Goal: Check status: Check status

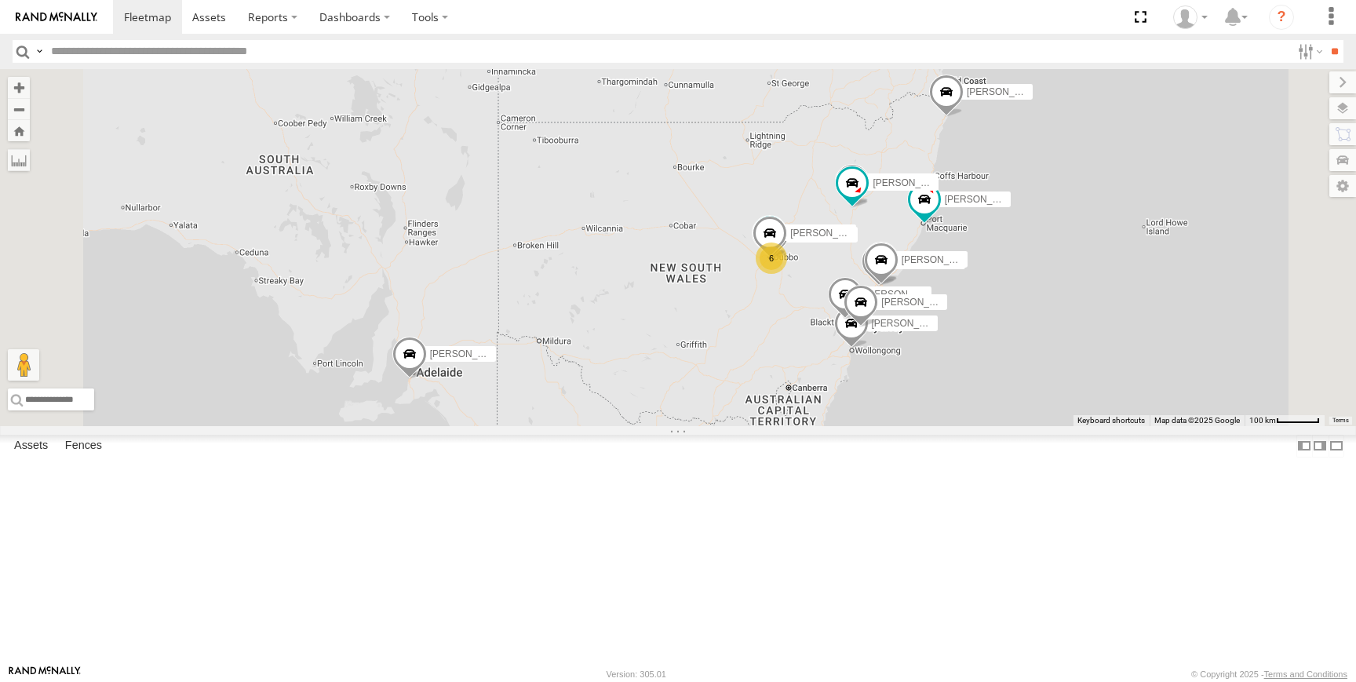
select select "**********"
click at [787, 274] on div "6" at bounding box center [771, 257] width 31 height 31
click at [787, 274] on div "2" at bounding box center [771, 257] width 31 height 31
click at [787, 274] on div "10" at bounding box center [771, 257] width 31 height 31
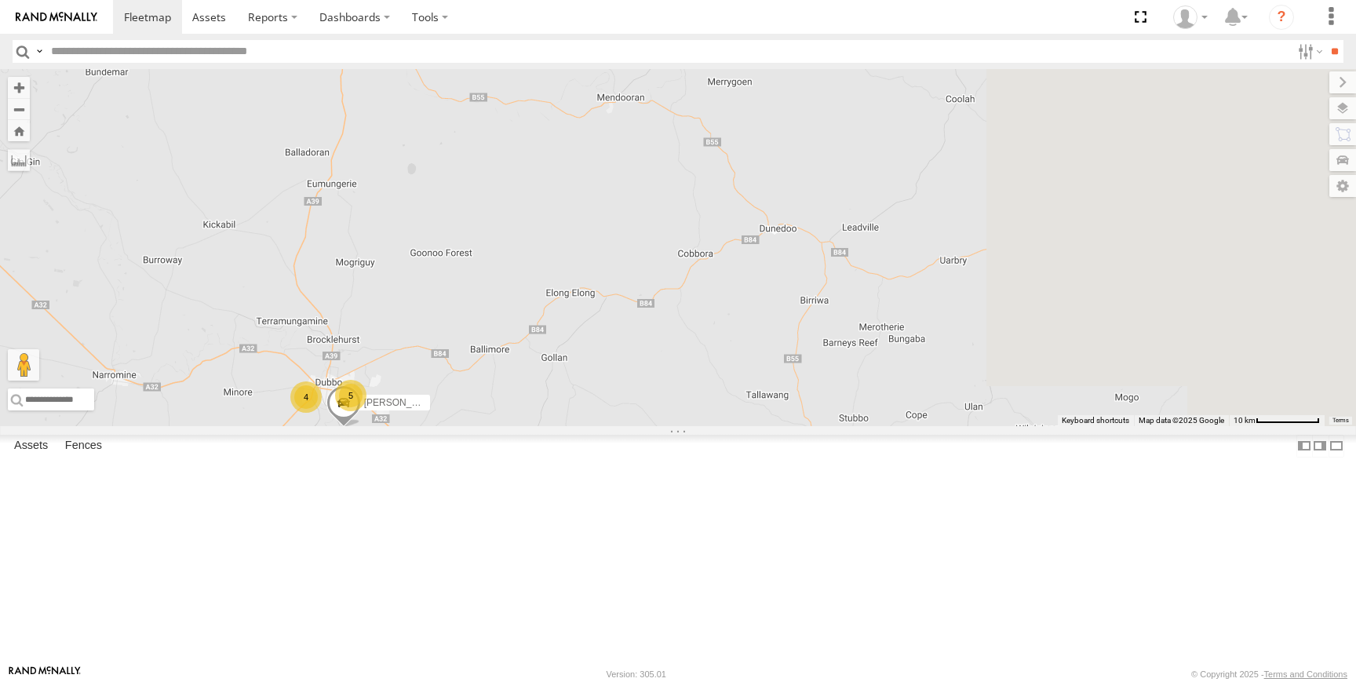
drag, startPoint x: 1117, startPoint y: 239, endPoint x: 680, endPoint y: 451, distance: 486.0
click at [680, 426] on div "Darcy Furnell - NEW ute Tom Brisbane Matt Harding Sam Ward Billy Richardson 5 4" at bounding box center [678, 247] width 1356 height 357
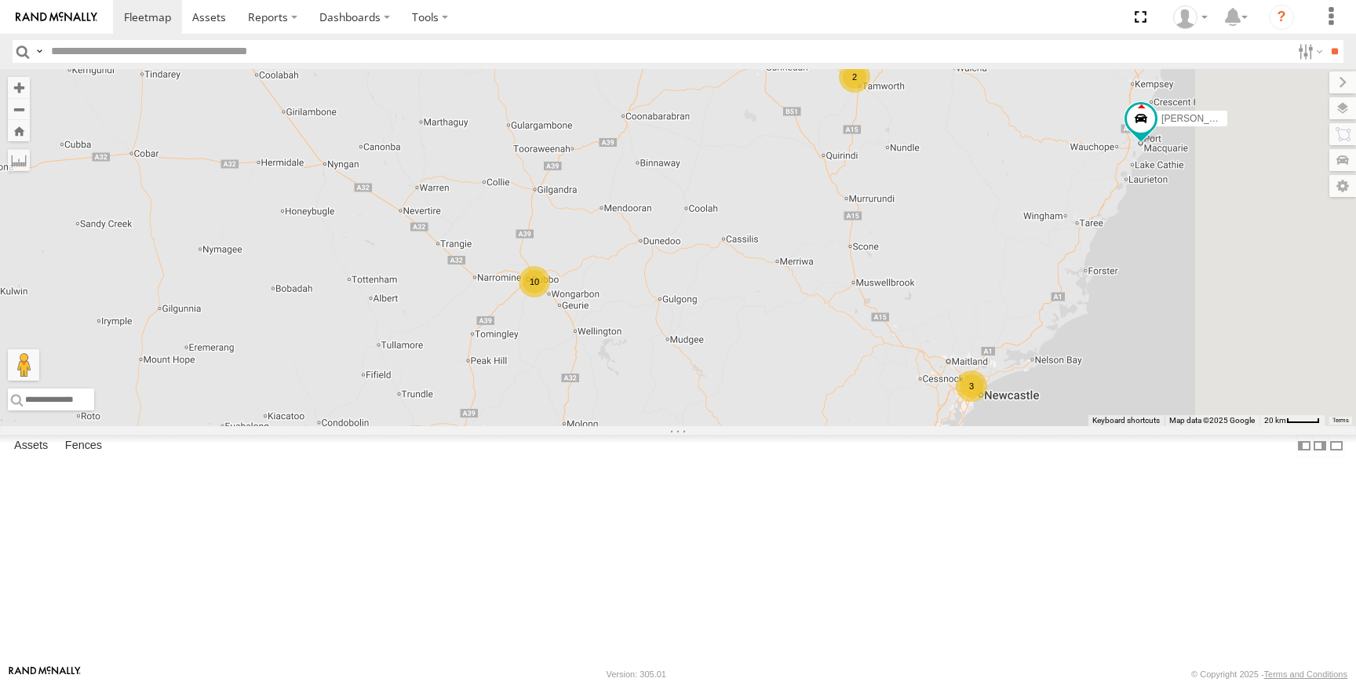
drag, startPoint x: 1105, startPoint y: 286, endPoint x: 829, endPoint y: 261, distance: 277.3
click at [830, 264] on div "Darcy Furnell - NEW ute Tom Brisbane Matt Harding Sam Ward 10 3 Kyle Griffey 2" at bounding box center [678, 247] width 1356 height 357
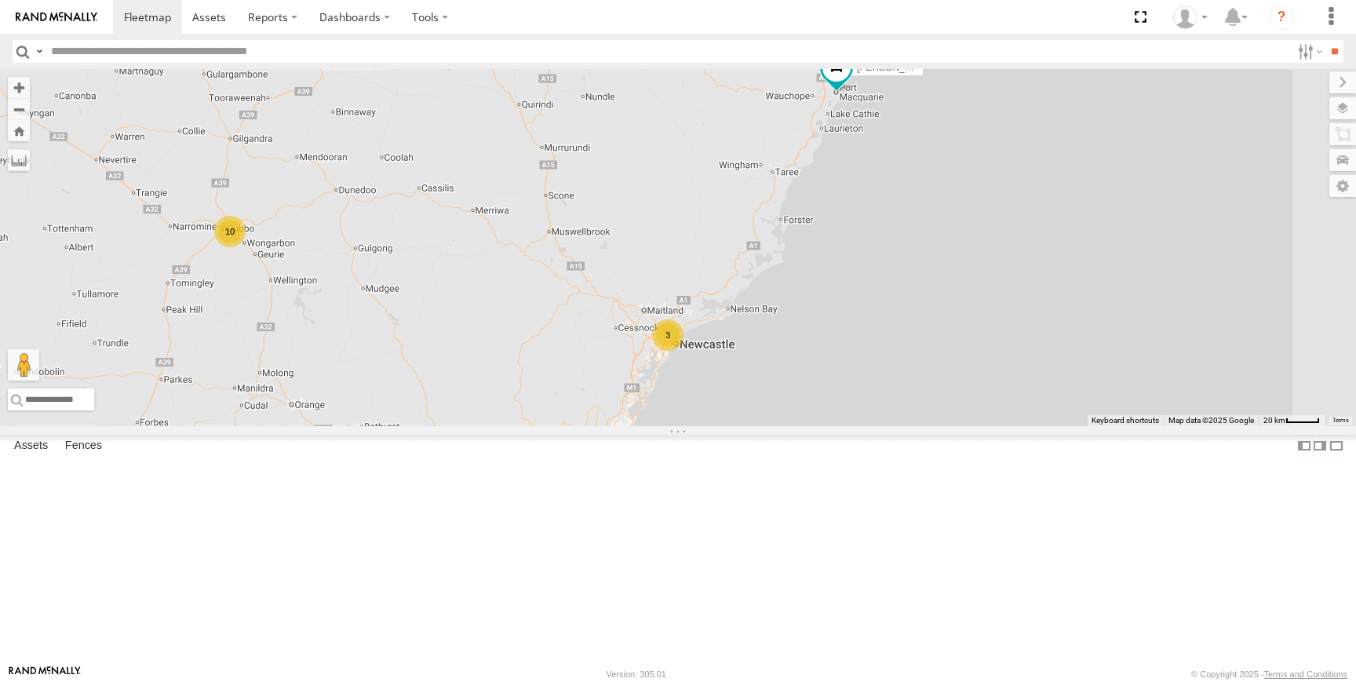
click at [683, 351] on div "3" at bounding box center [667, 334] width 31 height 31
